Goal: Task Accomplishment & Management: Manage account settings

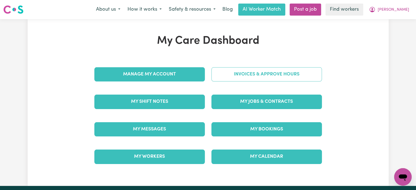
click at [266, 74] on link "Invoices & Approve Hours" at bounding box center [267, 74] width 111 height 14
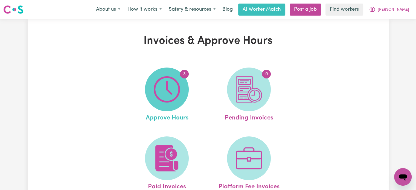
click at [169, 82] on img at bounding box center [167, 89] width 26 height 26
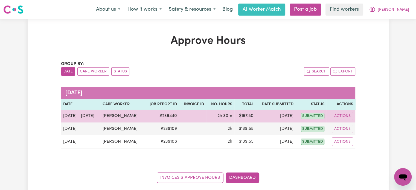
click at [229, 114] on span "2h 30m" at bounding box center [225, 116] width 15 height 4
click at [344, 114] on button "Actions" at bounding box center [342, 116] width 21 height 8
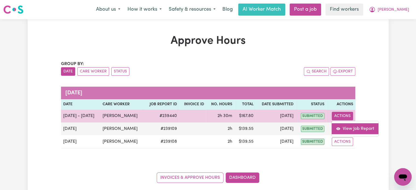
click at [348, 127] on link "View Job Report" at bounding box center [355, 128] width 47 height 11
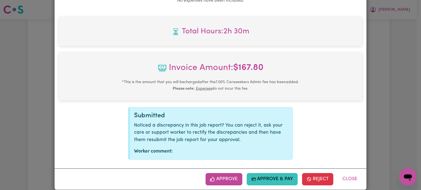
scroll to position [299, 0]
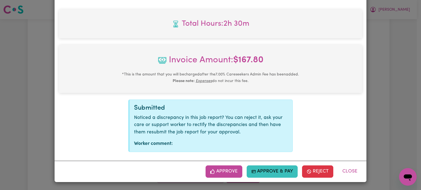
click at [223, 171] on button "Approve" at bounding box center [223, 172] width 37 height 12
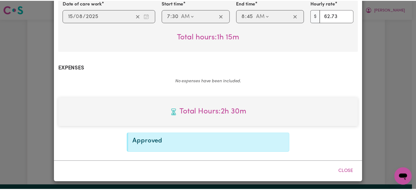
scroll to position [210, 0]
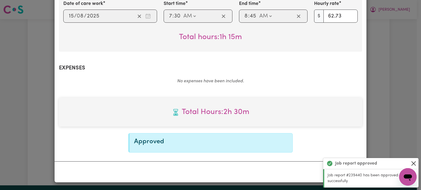
click at [411, 163] on button "Close" at bounding box center [413, 163] width 7 height 7
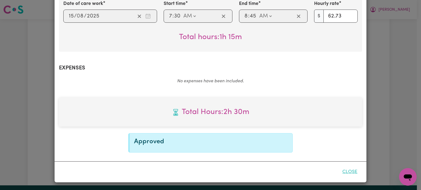
click at [352, 171] on button "Close" at bounding box center [349, 172] width 24 height 12
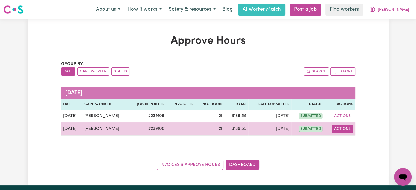
click at [348, 132] on button "Actions" at bounding box center [342, 129] width 21 height 8
click at [348, 140] on link "View Job Report" at bounding box center [355, 141] width 47 height 11
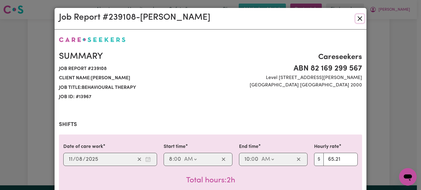
click at [356, 20] on button "Close" at bounding box center [359, 18] width 9 height 9
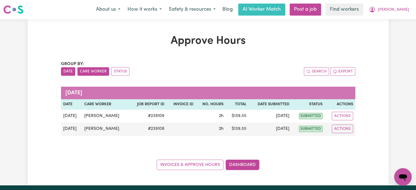
click at [97, 70] on button "Care Worker" at bounding box center [93, 71] width 32 height 8
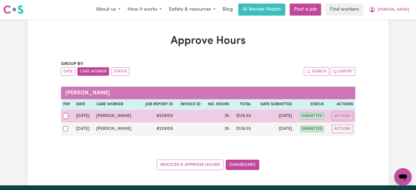
click at [65, 116] on input "checkbox" at bounding box center [65, 116] width 5 height 5
checkbox input "true"
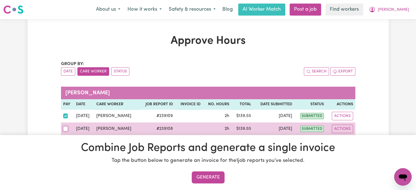
click at [65, 128] on input "checkbox" at bounding box center [65, 128] width 5 height 5
checkbox input "true"
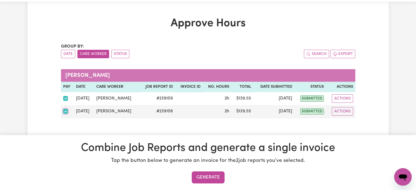
scroll to position [55, 0]
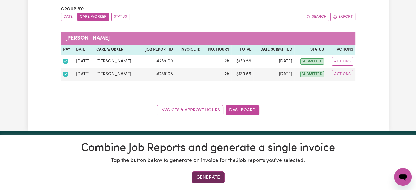
click at [217, 178] on button "Generate" at bounding box center [208, 178] width 33 height 12
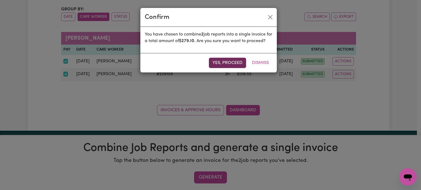
click at [223, 67] on button "Yes, proceed" at bounding box center [227, 63] width 37 height 10
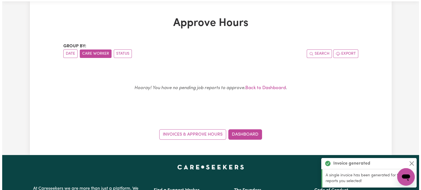
scroll to position [0, 0]
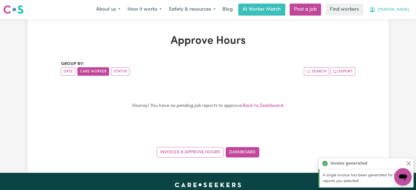
click at [395, 9] on button "[PERSON_NAME]" at bounding box center [389, 9] width 47 height 11
click at [401, 28] on link "My SC Dashboard" at bounding box center [391, 31] width 43 height 10
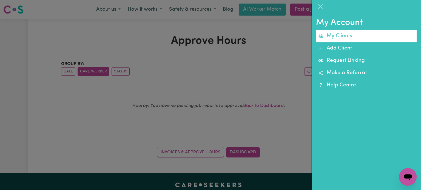
click at [349, 39] on link "My Clients" at bounding box center [366, 36] width 100 height 12
